Goal: Share content: Share content

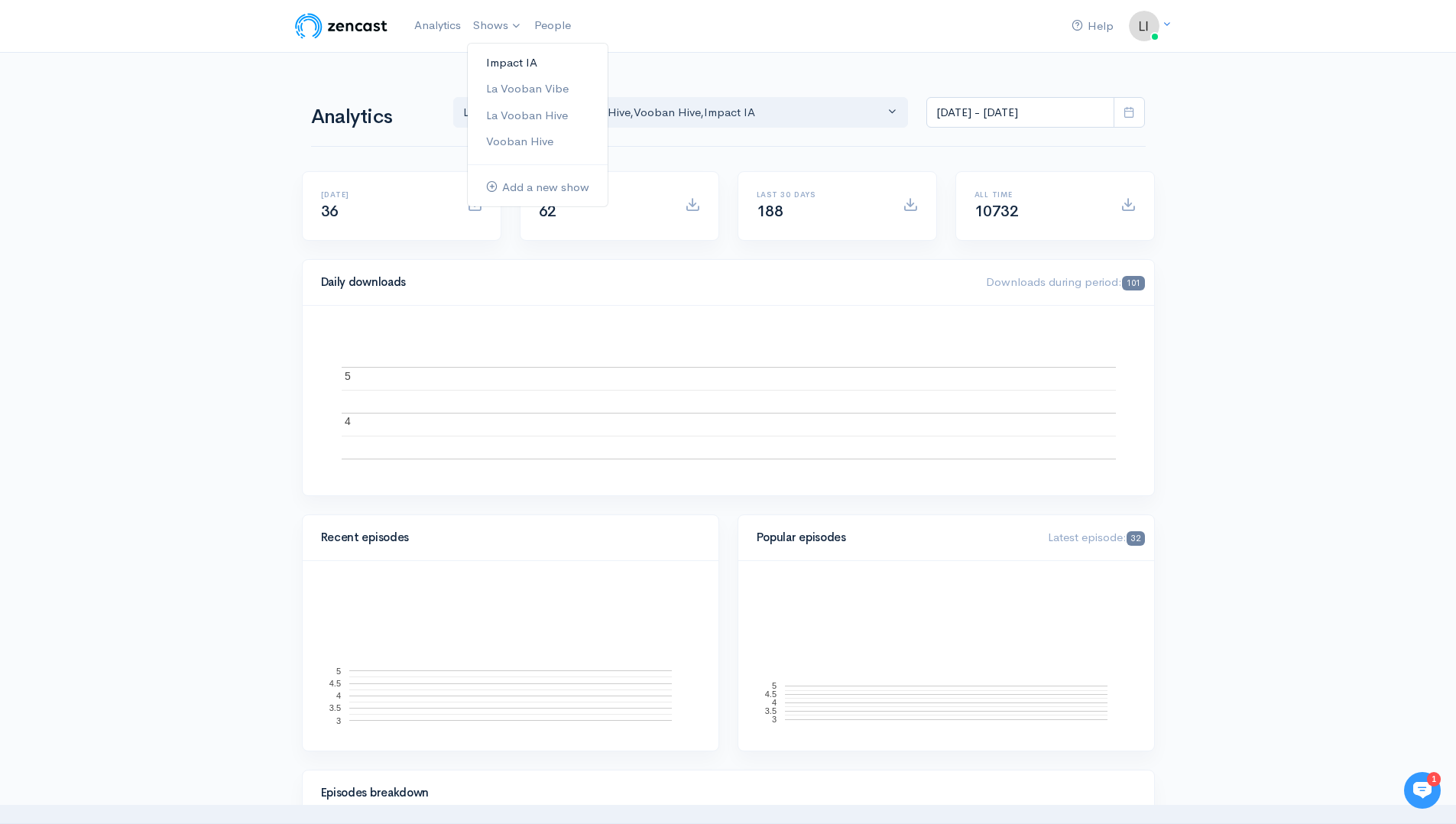
click at [500, 65] on link "Impact IA" at bounding box center [537, 64] width 140 height 27
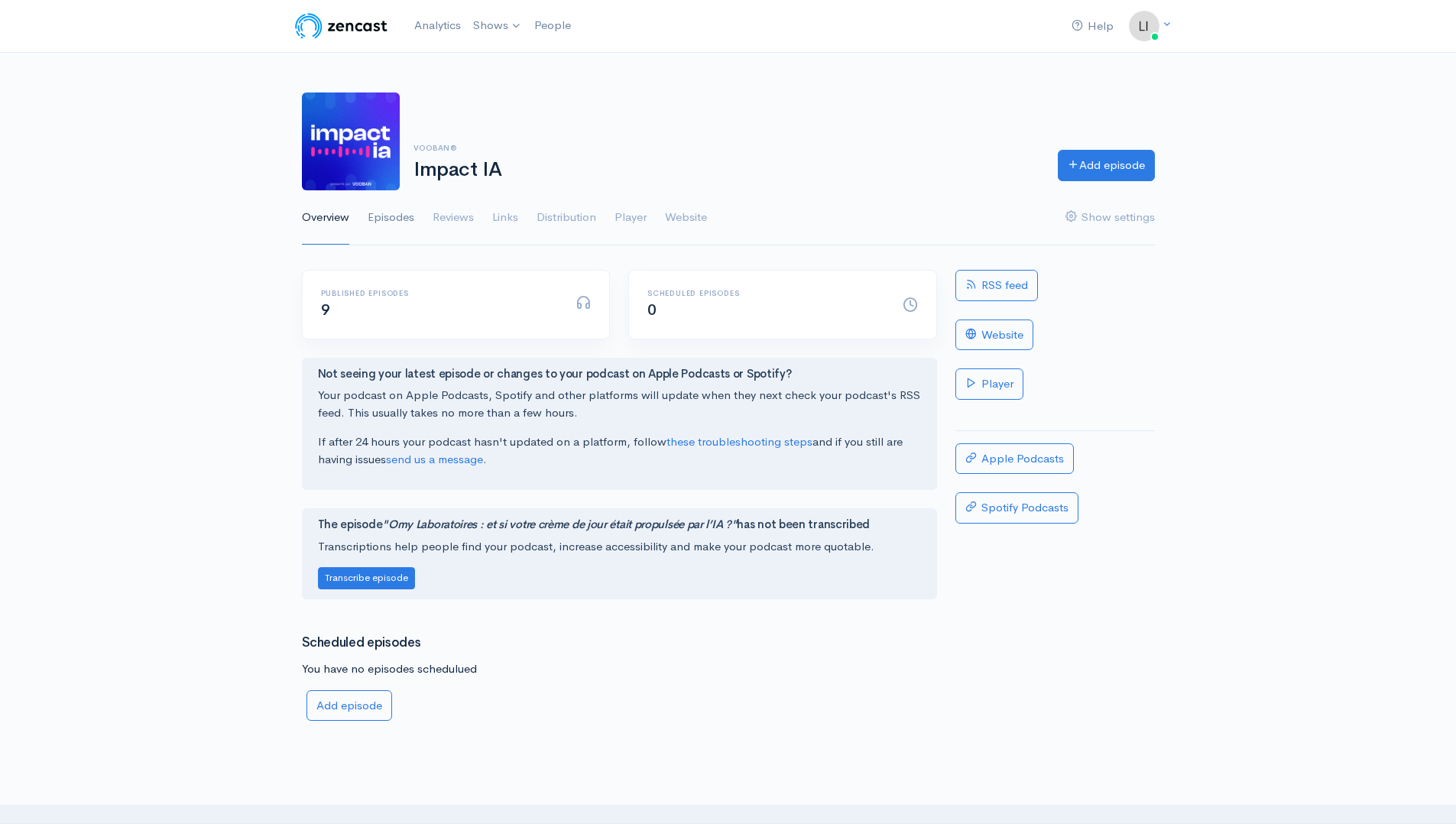
click at [405, 220] on link "Episodes" at bounding box center [390, 217] width 46 height 55
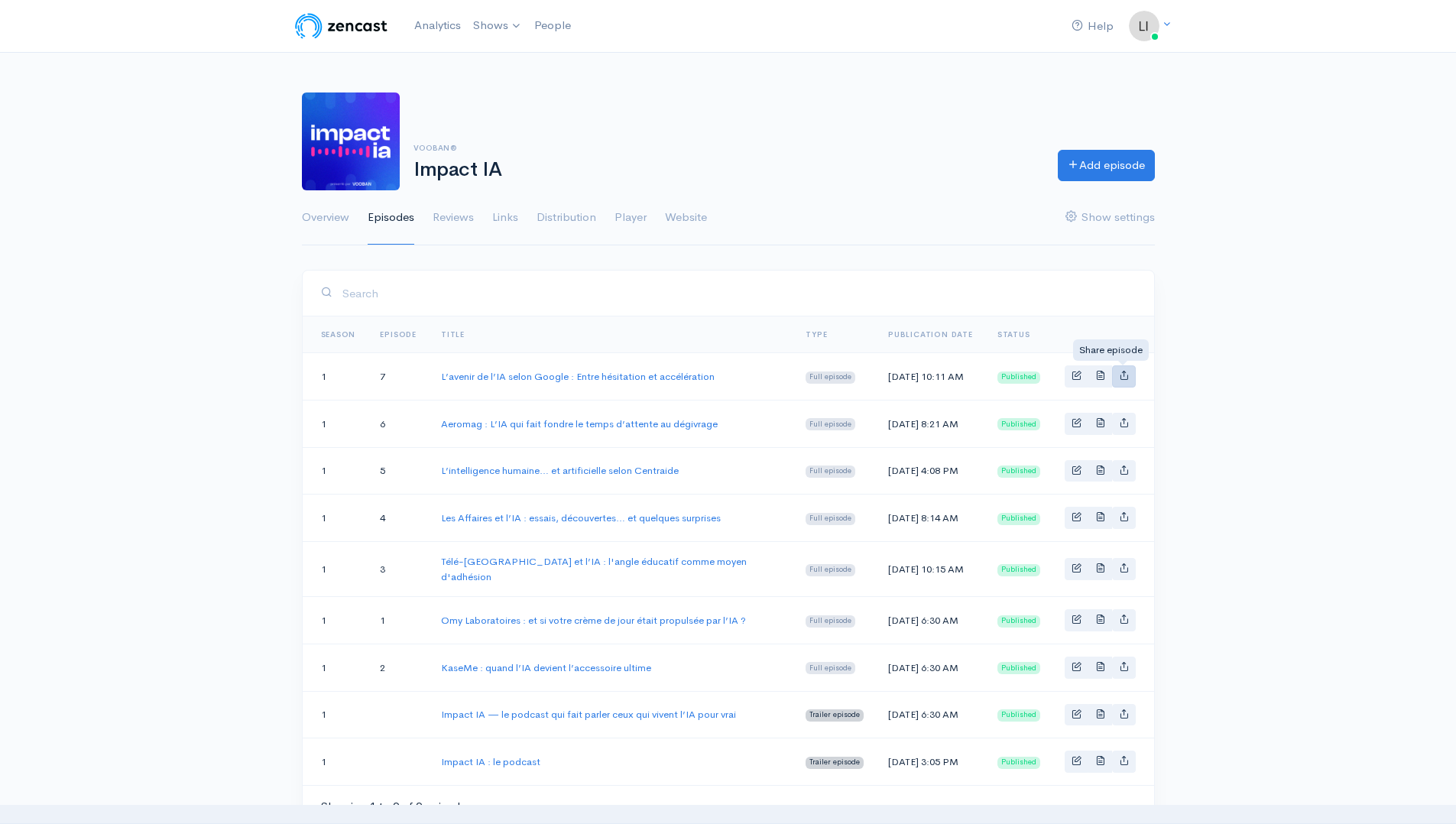
click at [1128, 383] on link "Basic example" at bounding box center [1124, 376] width 24 height 22
type input "[URL][DOMAIN_NAME]"
type input "<iframe src='[URL][DOMAIN_NAME]' width='100%' height='190' frameborder='0' scro…"
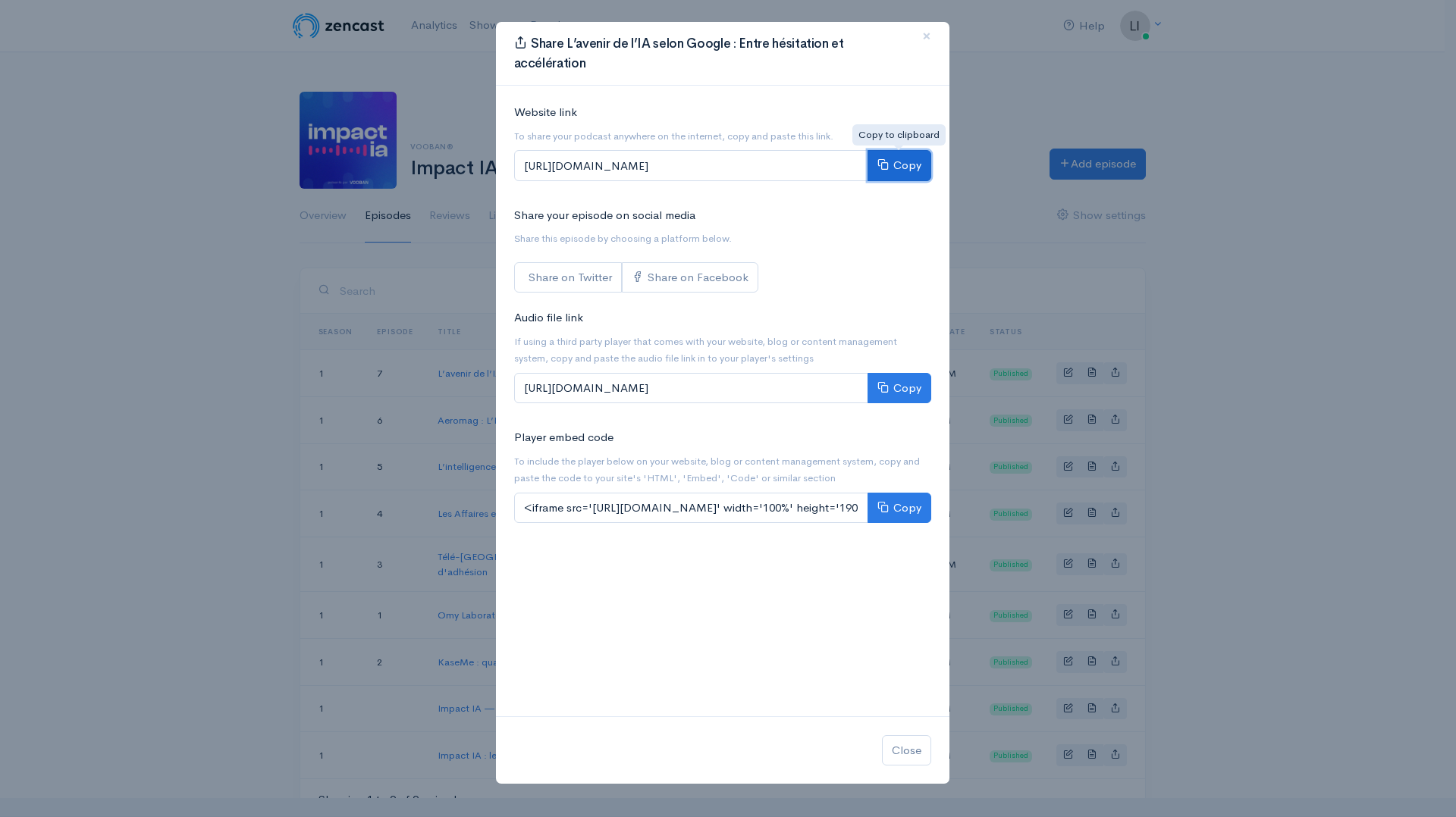
click at [894, 170] on button "Copy" at bounding box center [899, 165] width 64 height 32
